Goal: Task Accomplishment & Management: Use online tool/utility

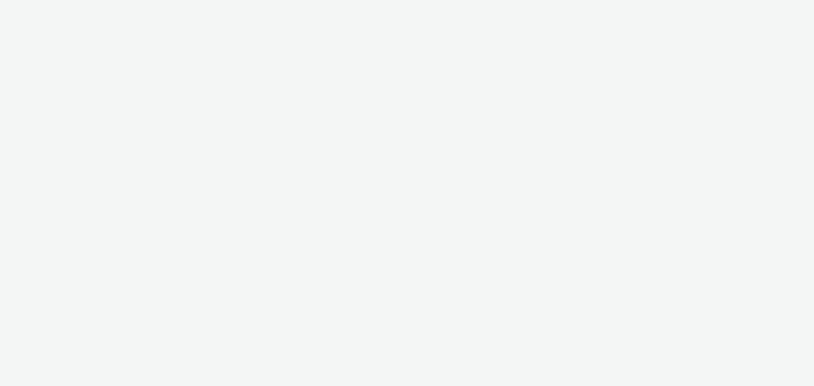
select select "ac009755-aa48-4799-8050-7a339a378eb8"
select select "79162ed7-0017-4339-93b0-3399b708648f"
select select "ac009755-aa48-4799-8050-7a339a378eb8"
select select "79162ed7-0017-4339-93b0-3399b708648f"
select select "ac009755-aa48-4799-8050-7a339a378eb8"
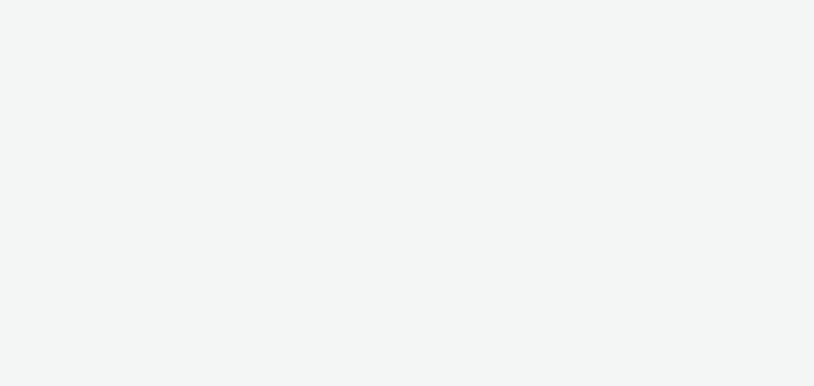
select select "79162ed7-0017-4339-93b0-3399b708648f"
select select "ac009755-aa48-4799-8050-7a339a378eb8"
select select "79162ed7-0017-4339-93b0-3399b708648f"
select select "ac009755-aa48-4799-8050-7a339a378eb8"
select select "79162ed7-0017-4339-93b0-3399b708648f"
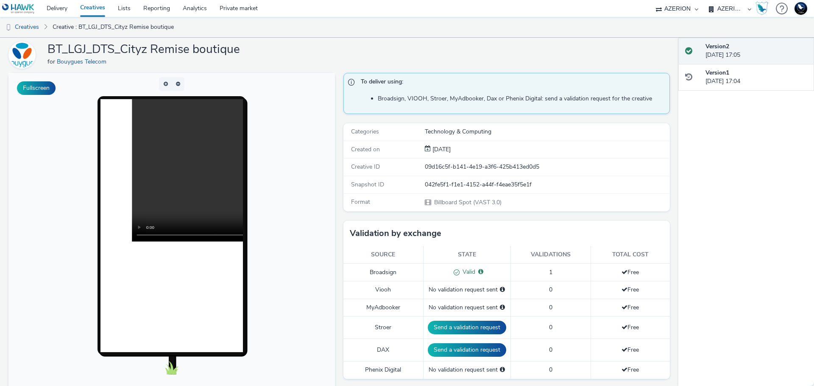
scroll to position [42, 0]
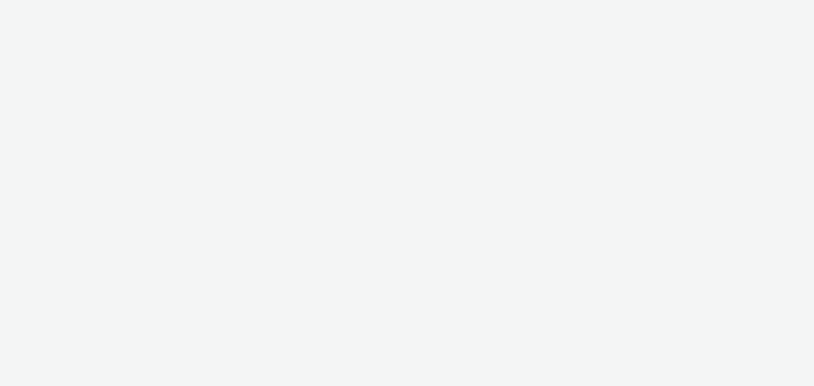
select select "ac009755-aa48-4799-8050-7a339a378eb8"
select select "79162ed7-0017-4339-93b0-3399b708648f"
select select "ac009755-aa48-4799-8050-7a339a378eb8"
select select "79162ed7-0017-4339-93b0-3399b708648f"
select select "ac009755-aa48-4799-8050-7a339a378eb8"
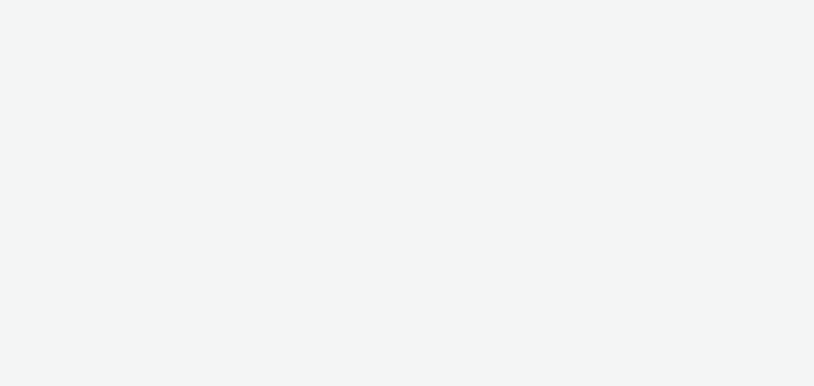
select select "79162ed7-0017-4339-93b0-3399b708648f"
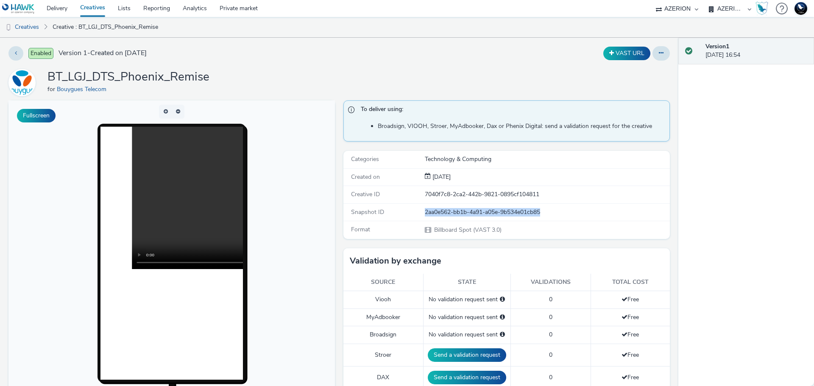
drag, startPoint x: 548, startPoint y: 209, endPoint x: 416, endPoint y: 212, distance: 131.9
click at [416, 212] on div "Snapshot ID 2aa0e562-bb1b-4a91-a05e-9b534e01cb85" at bounding box center [506, 212] width 326 height 17
drag, startPoint x: 561, startPoint y: 221, endPoint x: 552, endPoint y: 208, distance: 15.6
click at [561, 220] on div "Snapshot ID 2aa0e562-bb1b-4a91-a05e-9b534e01cb85" at bounding box center [506, 212] width 326 height 17
click at [551, 208] on div "2aa0e562-bb1b-4a91-a05e-9b534e01cb85" at bounding box center [547, 212] width 244 height 8
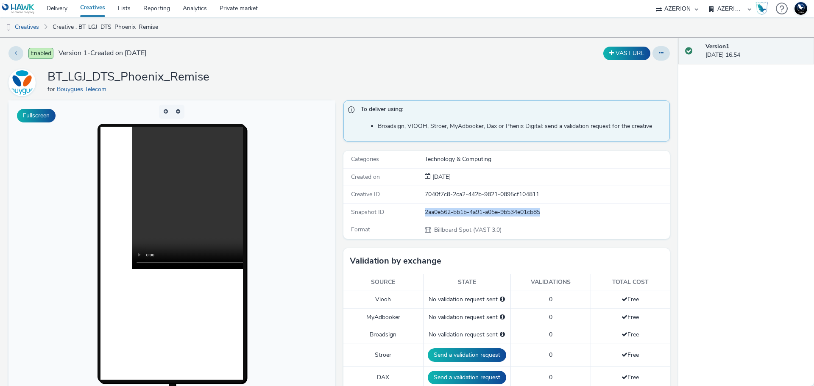
copy div "2aa0e562-bb1b-4a91-a05e-9b534e01cb85"
